Goal: Task Accomplishment & Management: Complete application form

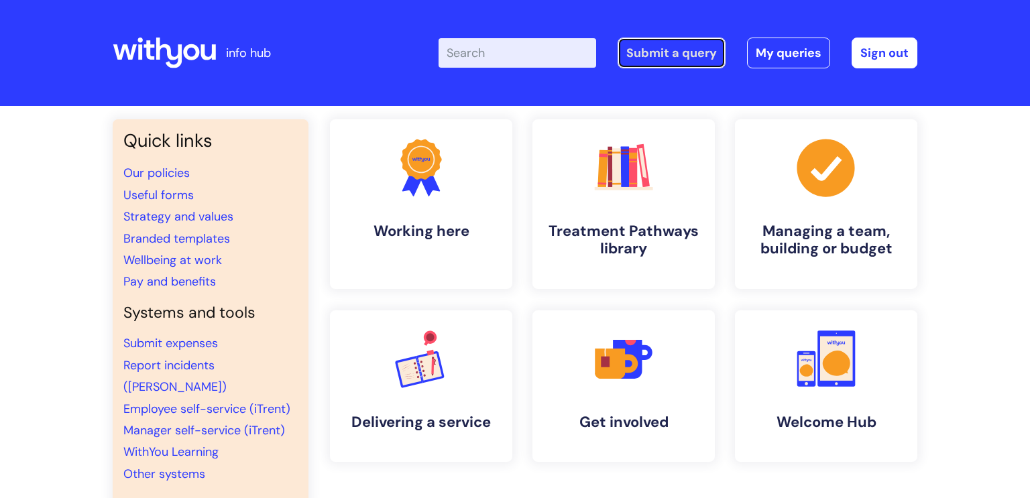
click at [685, 50] on link "Submit a query" at bounding box center [671, 53] width 108 height 31
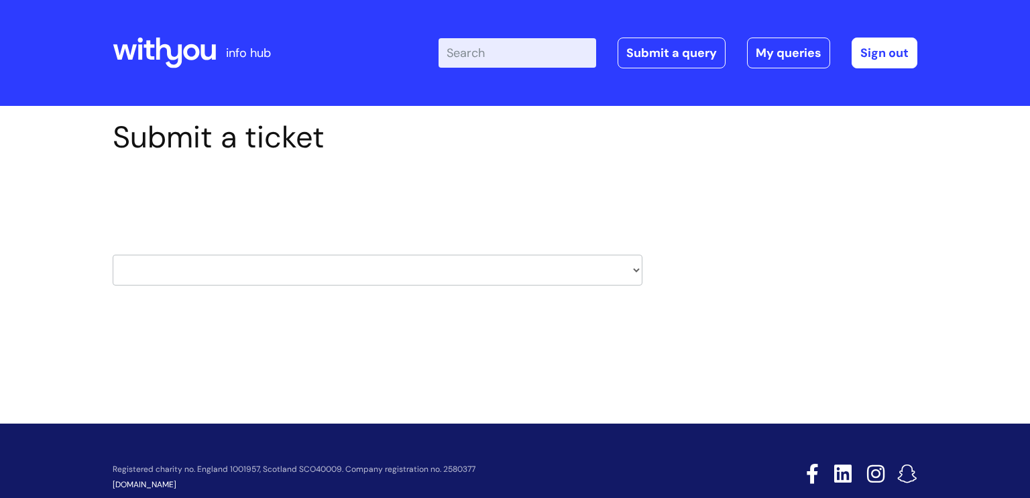
click at [634, 269] on select "HR / People IT and Support Clinical Drug Alerts Finance Accounts Data Support T…" at bounding box center [378, 270] width 530 height 31
select select "it_and_support"
click at [113, 255] on select "HR / People IT and Support Clinical Drug Alerts Finance Accounts Data Support T…" at bounding box center [378, 270] width 530 height 31
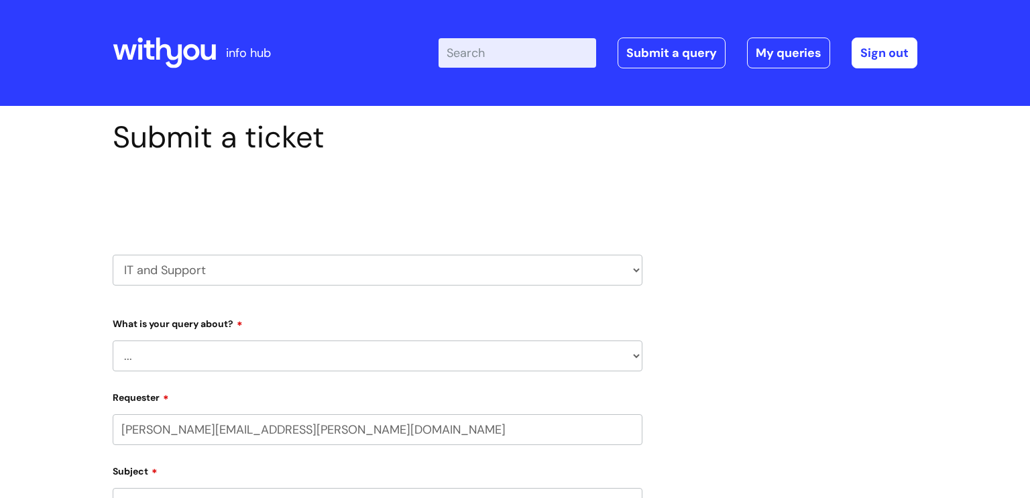
select select "80004286540"
click at [178, 347] on select "... Mobile Phone Reset & MFA Accounts, Starters and Leavers IT Hardware issue I…" at bounding box center [378, 356] width 530 height 31
select select "System/software"
click at [113, 341] on select "... Mobile Phone Reset & MFA Accounts, Starters and Leavers IT Hardware issue I…" at bounding box center [378, 356] width 530 height 31
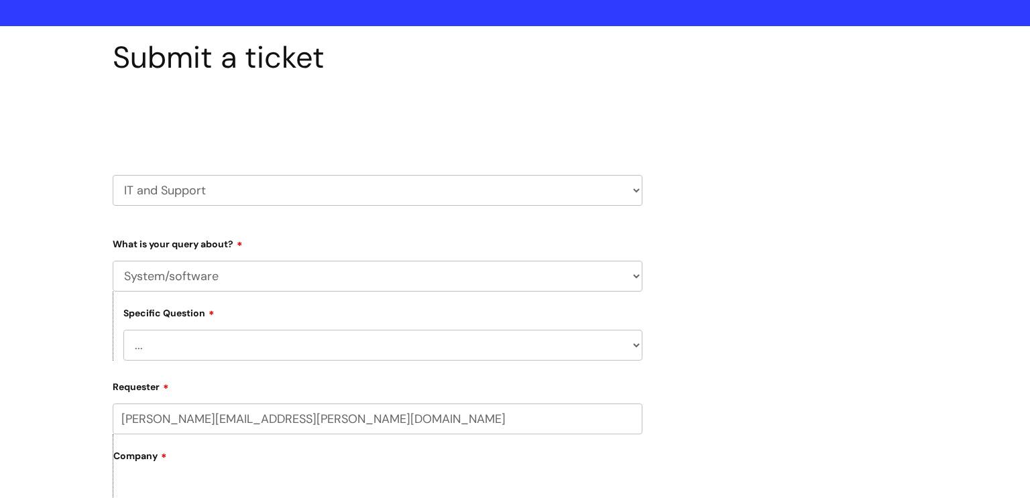
scroll to position [83, 0]
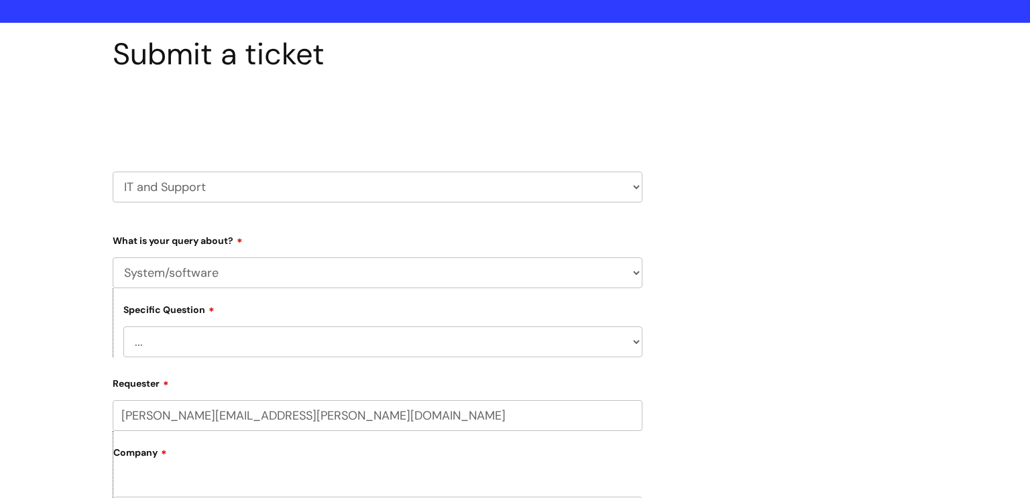
click at [194, 339] on select "... Halo PCMIS Iaptus NHS Email CJSM Email Mitel Another System Google (Workspa…" at bounding box center [382, 341] width 519 height 31
click at [123, 326] on select "... Halo PCMIS Iaptus NHS Email CJSM Email Mitel Another System Google (Workspa…" at bounding box center [382, 341] width 519 height 31
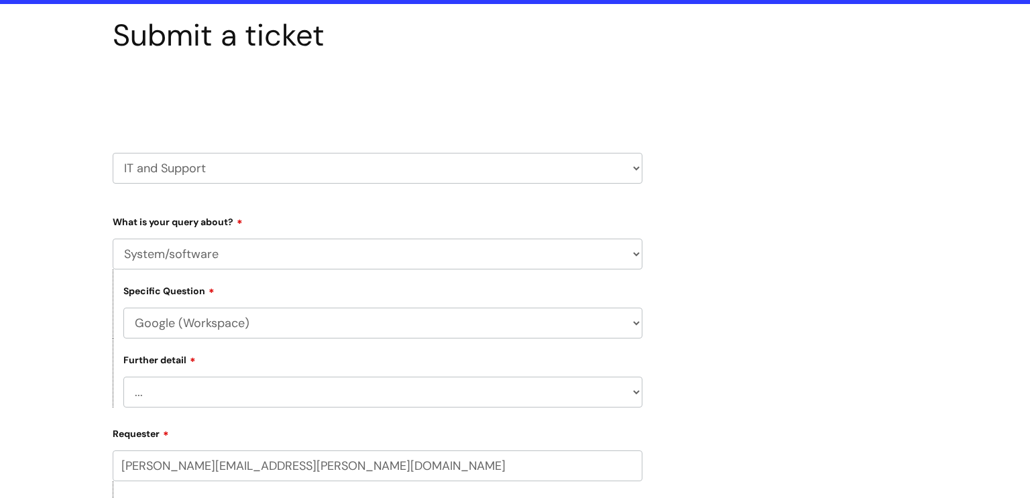
scroll to position [155, 0]
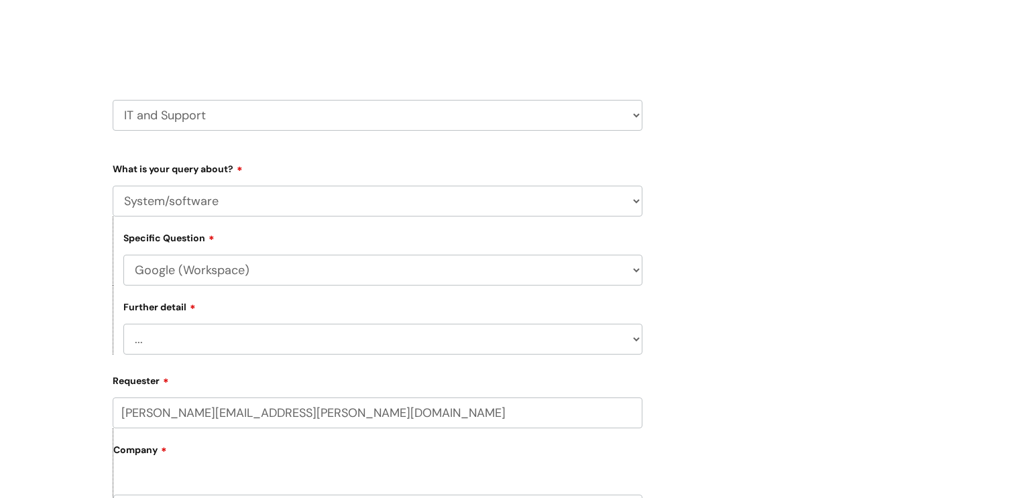
click at [637, 272] on select "... Halo PCMIS Iaptus NHS Email CJSM Email Mitel Another System Google (Workspa…" at bounding box center [382, 270] width 519 height 31
click at [123, 255] on select "... Halo PCMIS Iaptus NHS Email CJSM Email Mitel Another System Google (Workspa…" at bounding box center [382, 270] width 519 height 31
click at [158, 337] on select "... I’d like to add/remove user(s) to an Azure Group (Miro, [DATE], Salesforce,…" at bounding box center [382, 339] width 519 height 31
drag, startPoint x: 946, startPoint y: 156, endPoint x: 939, endPoint y: 158, distance: 7.2
click at [942, 158] on div "Submit a ticket Select issue type HR / People IT and Support Clinical Drug Aler…" at bounding box center [515, 495] width 1030 height 1089
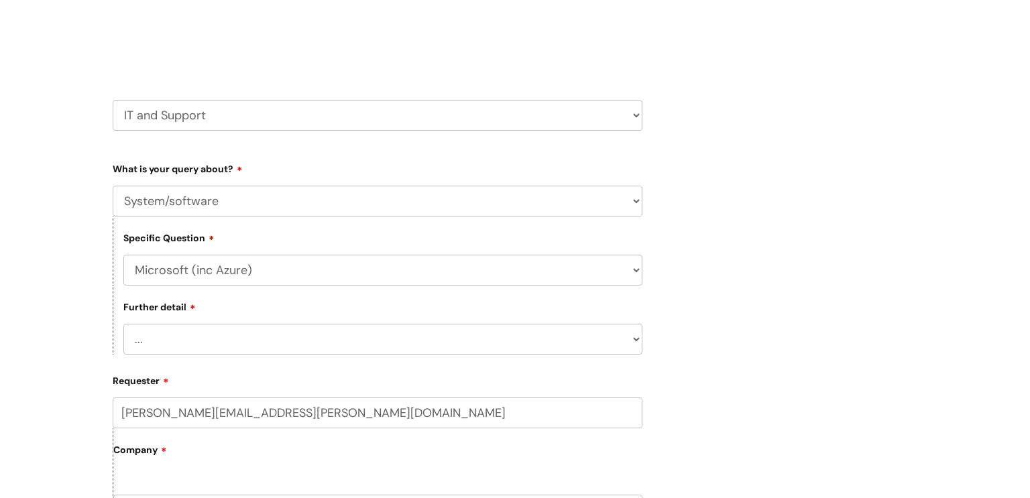
click at [629, 267] on select "... Halo PCMIS Iaptus NHS Email CJSM Email Mitel Another System Google (Workspa…" at bounding box center [382, 270] width 519 height 31
select select "Google (Workspace)"
click at [123, 255] on select "... Halo PCMIS Iaptus NHS Email CJSM Email Mitel Another System Google (Workspa…" at bounding box center [382, 270] width 519 height 31
click at [157, 330] on select "... I’d like to add/remove user(s) to a shared email inbox I’d like to add/remo…" at bounding box center [382, 339] width 519 height 31
select select "Anything else"
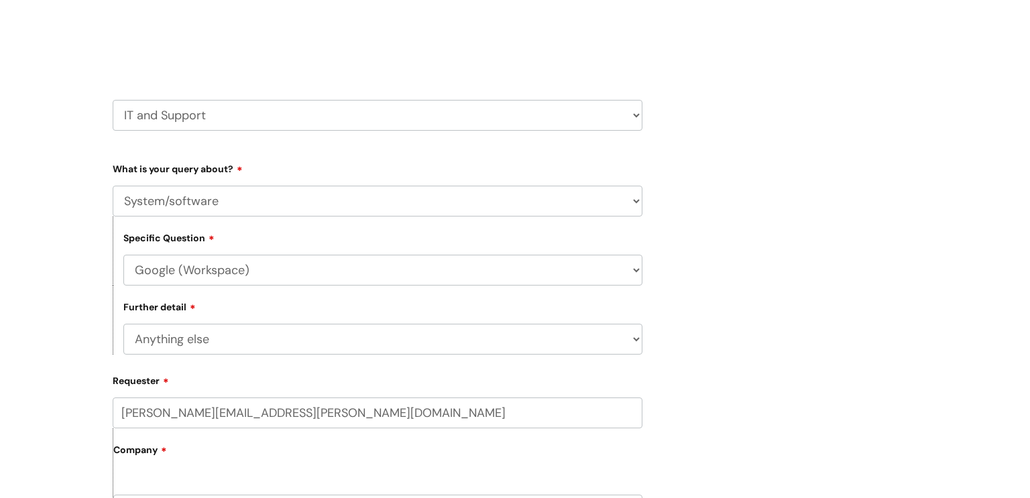
click at [123, 324] on select "... I’d like to add/remove user(s) to a shared email inbox I’d like to add/remo…" at bounding box center [382, 339] width 519 height 31
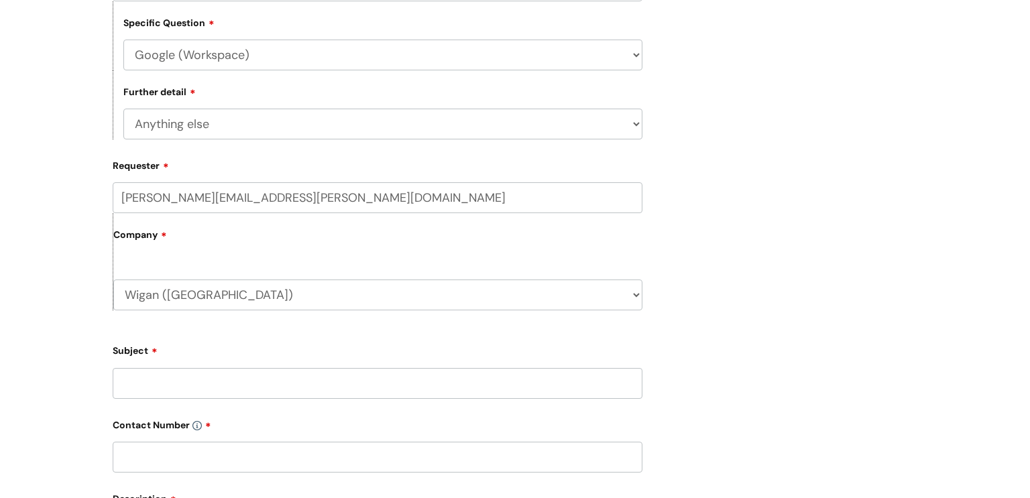
scroll to position [371, 0]
click at [182, 379] on input "Subject" at bounding box center [378, 382] width 530 height 31
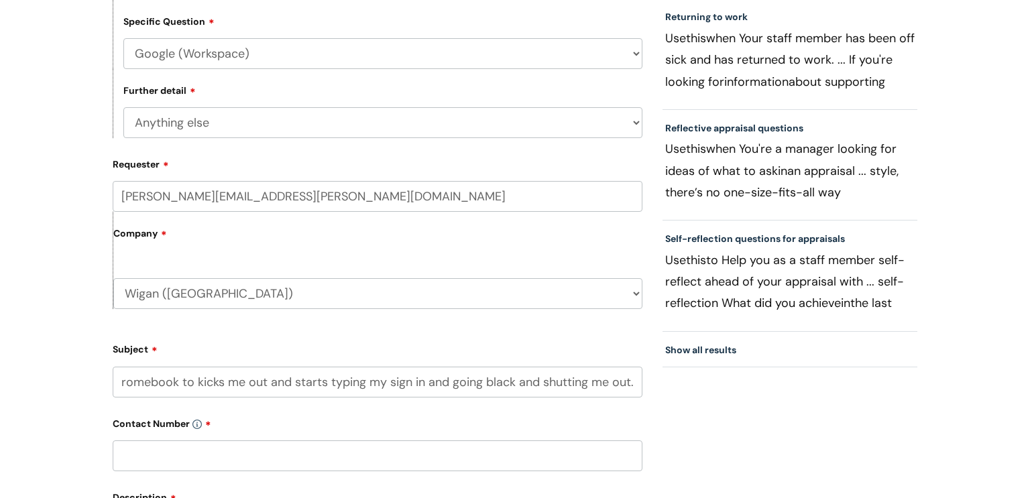
scroll to position [0, 284]
type input "I have had this issue in the past. When using the chromebook to kicks me out an…"
click at [225, 450] on input "text" at bounding box center [378, 455] width 530 height 31
click at [636, 387] on input "I have had this issue in the past. When using the chromebook to kicks me out an…" at bounding box center [378, 382] width 530 height 31
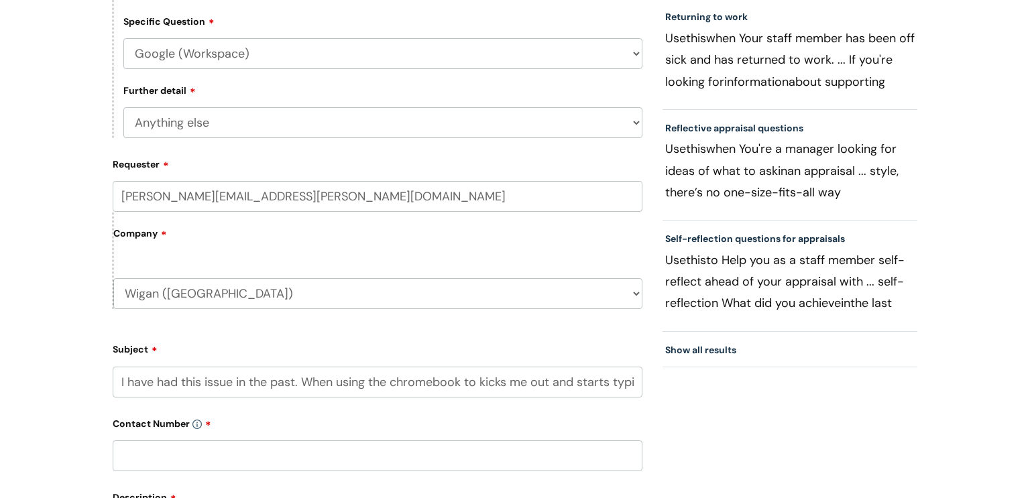
click at [637, 385] on input "I have had this issue in the past. When using the chromebook to kicks me out an…" at bounding box center [378, 382] width 530 height 31
click at [631, 379] on input "I have had this issue in the past. When using the chromebook to kicks me out an…" at bounding box center [378, 382] width 530 height 31
click at [194, 449] on input "text" at bounding box center [378, 455] width 530 height 31
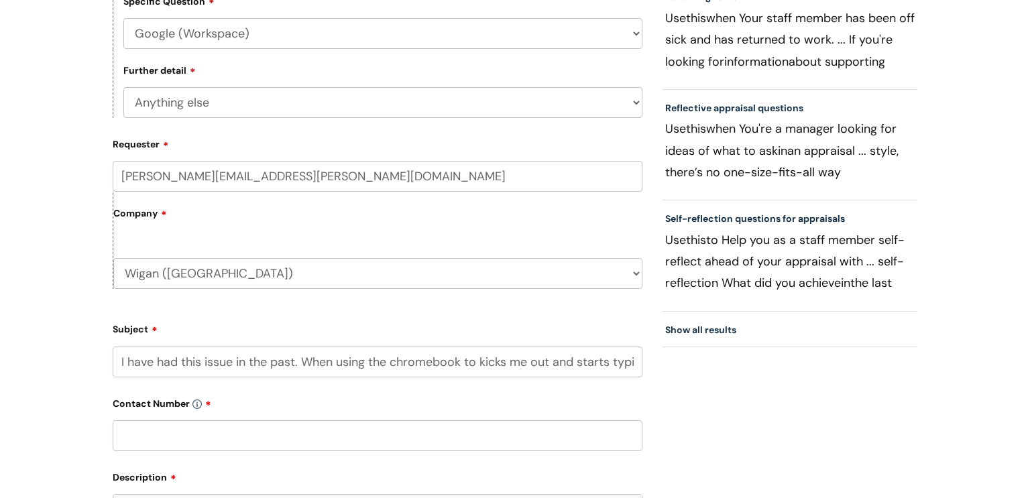
scroll to position [743, 0]
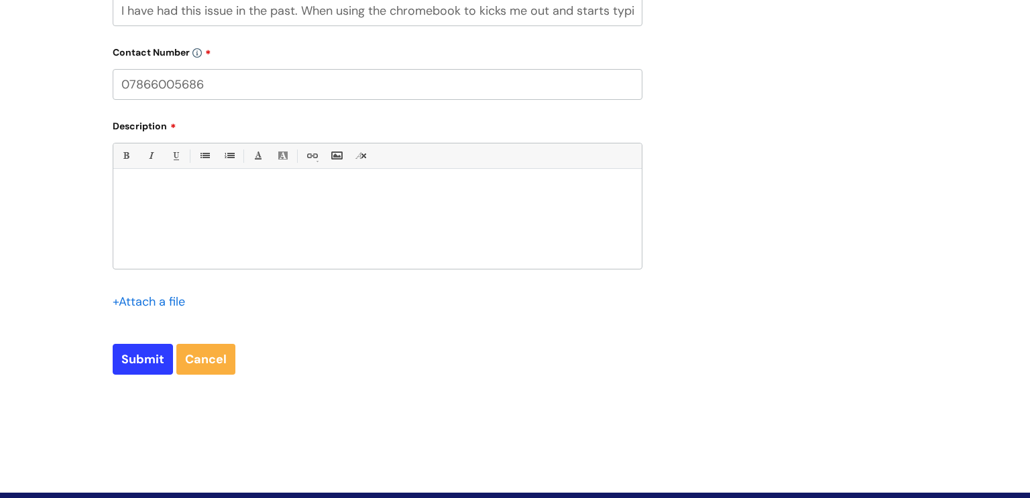
type input "07866005686"
click at [128, 199] on div at bounding box center [377, 222] width 528 height 93
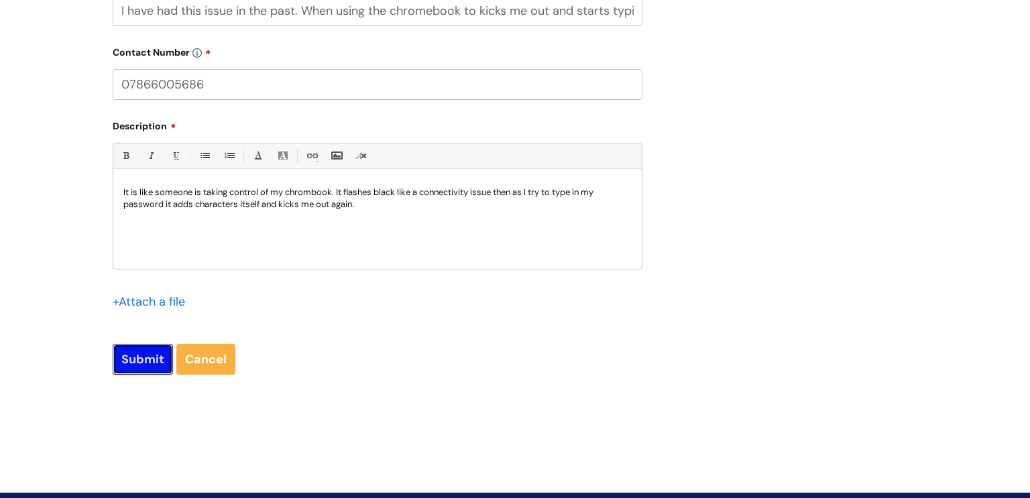
click at [135, 355] on input "Submit" at bounding box center [143, 359] width 60 height 31
type input "Please Wait..."
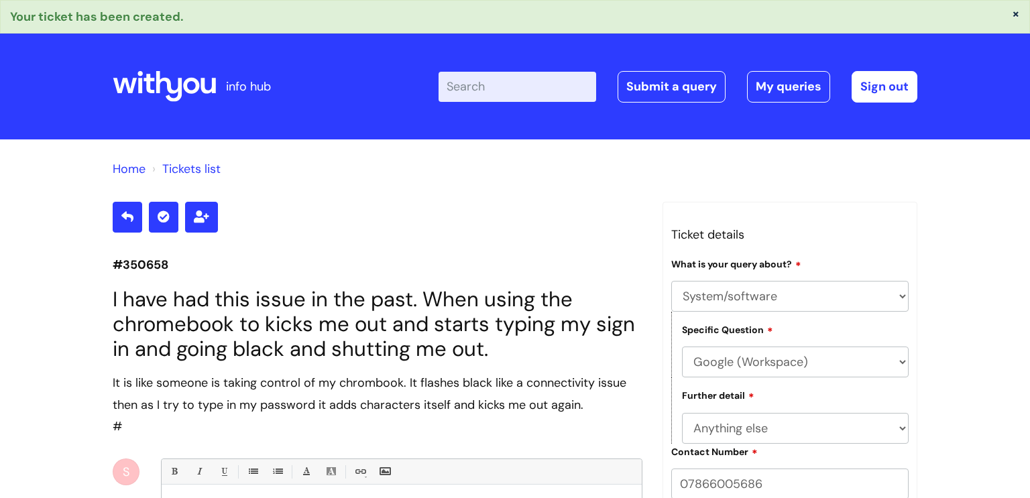
select select "System/software"
select select "Google (Workspace)"
select select "Anything else"
